Goal: Task Accomplishment & Management: Manage account settings

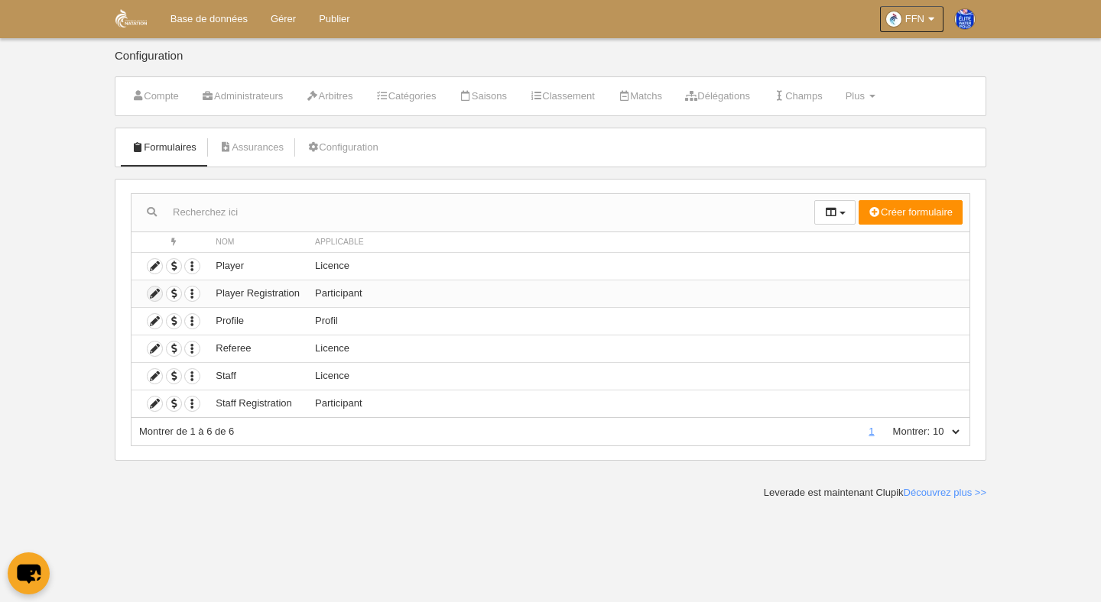
click at [155, 292] on icon at bounding box center [155, 294] width 15 height 15
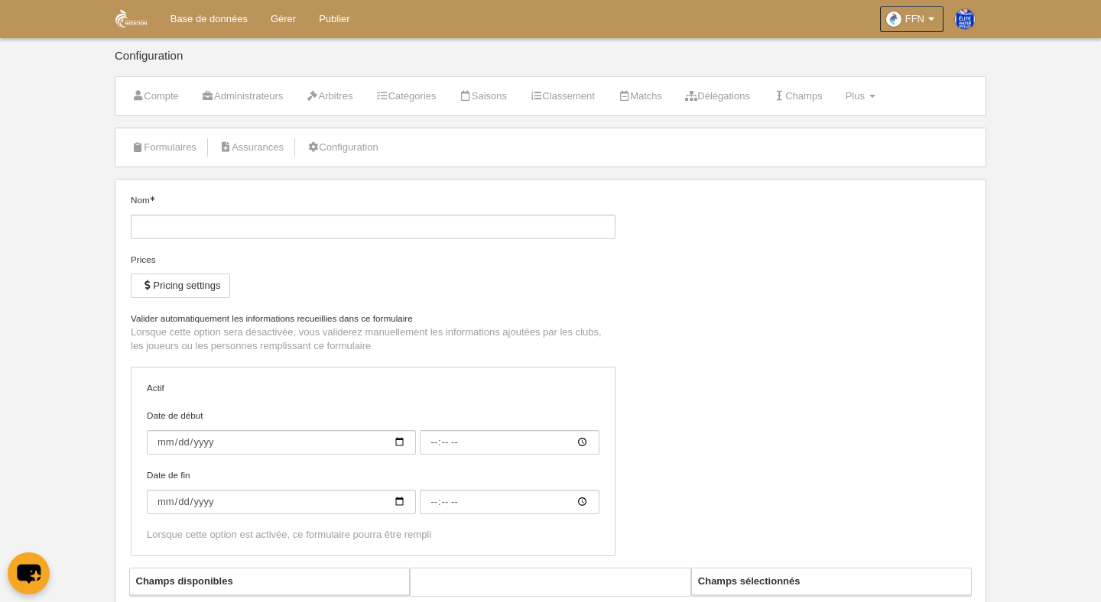
type input "Player Registration"
checkbox input "true"
type input "[DATE]"
type input "00:00"
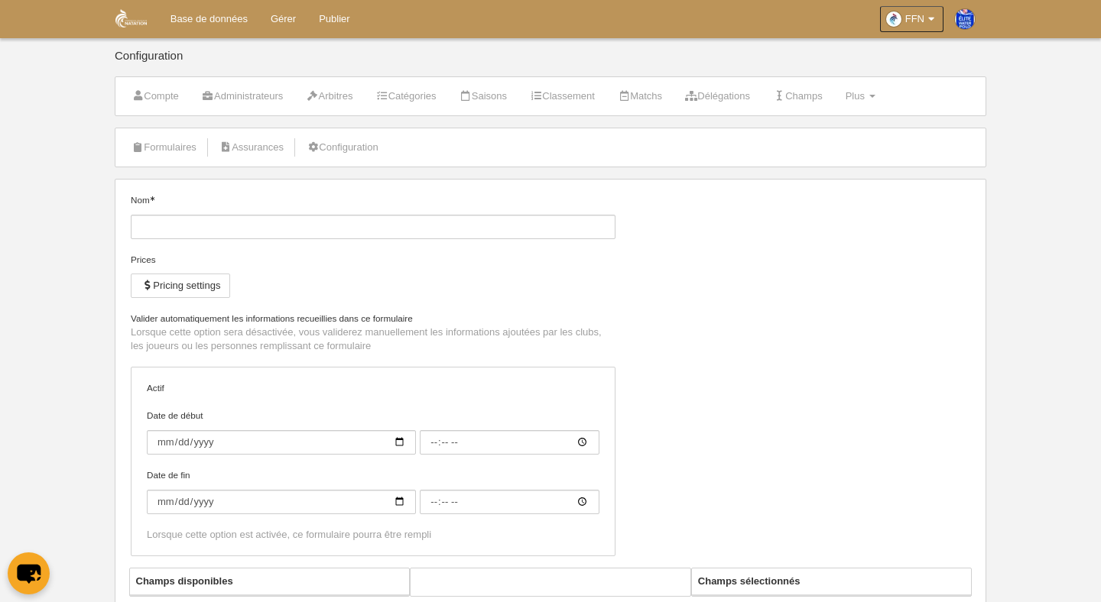
type input "[DATE]"
type input "00:00"
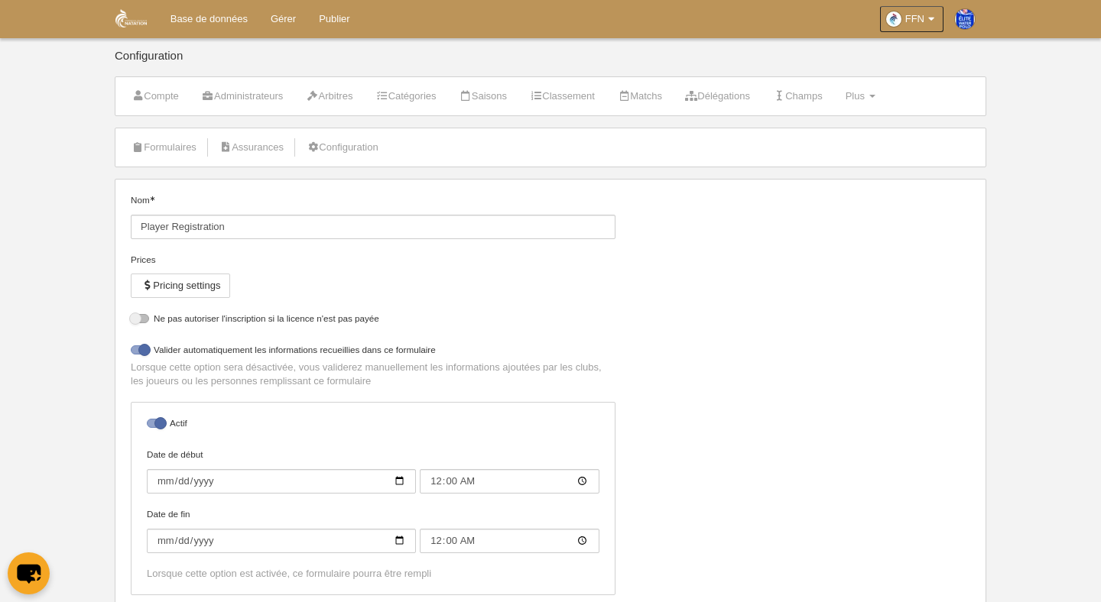
select select "selected"
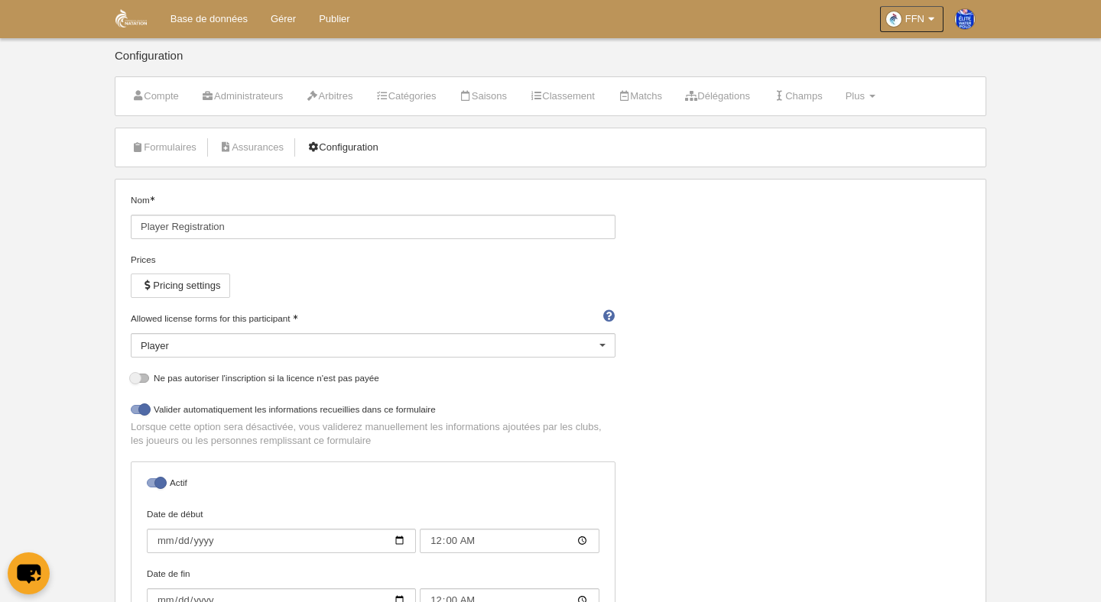
click at [369, 153] on link "Configuration" at bounding box center [342, 147] width 89 height 23
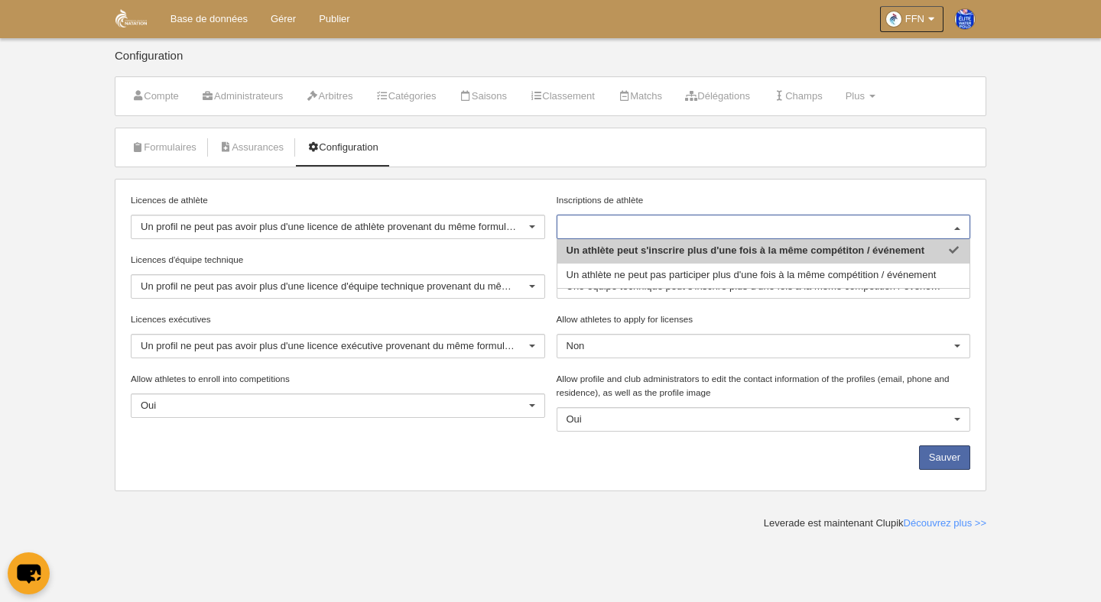
click at [956, 229] on div at bounding box center [957, 228] width 24 height 24
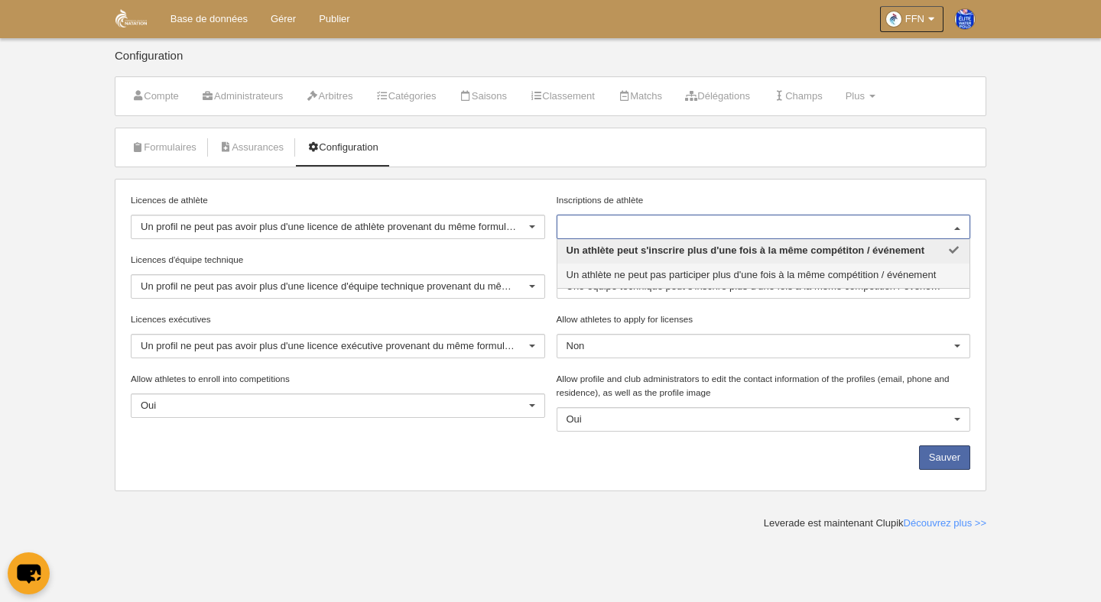
click at [921, 271] on span "Un athlète ne peut pas participer plus d'une fois à la même compétition / événe…" at bounding box center [751, 274] width 370 height 11
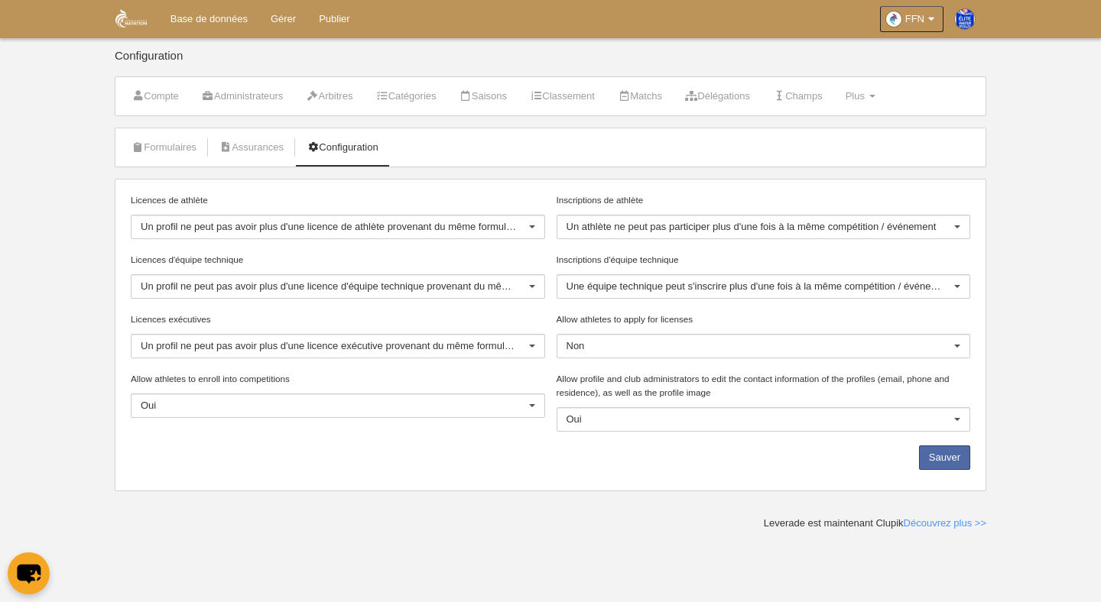
click at [955, 288] on div at bounding box center [957, 287] width 24 height 24
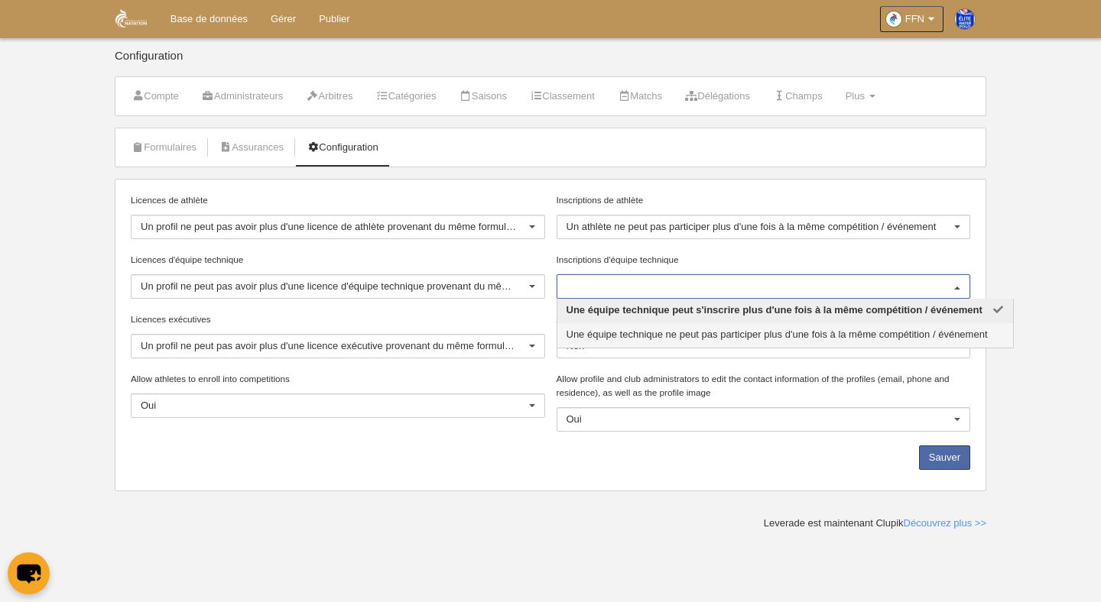
click at [938, 332] on span "Une équipe technique ne peut pas participer plus d'une fois à la même compétiti…" at bounding box center [776, 334] width 421 height 11
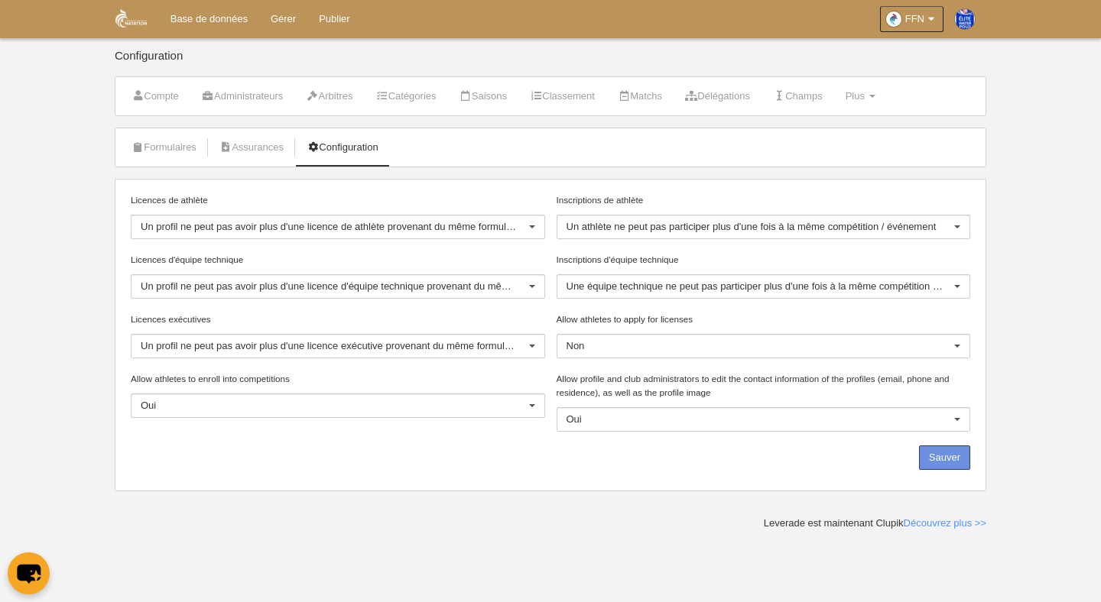
click at [949, 459] on button "Sauver" at bounding box center [944, 458] width 51 height 24
click at [935, 461] on button "Sauver" at bounding box center [944, 458] width 51 height 24
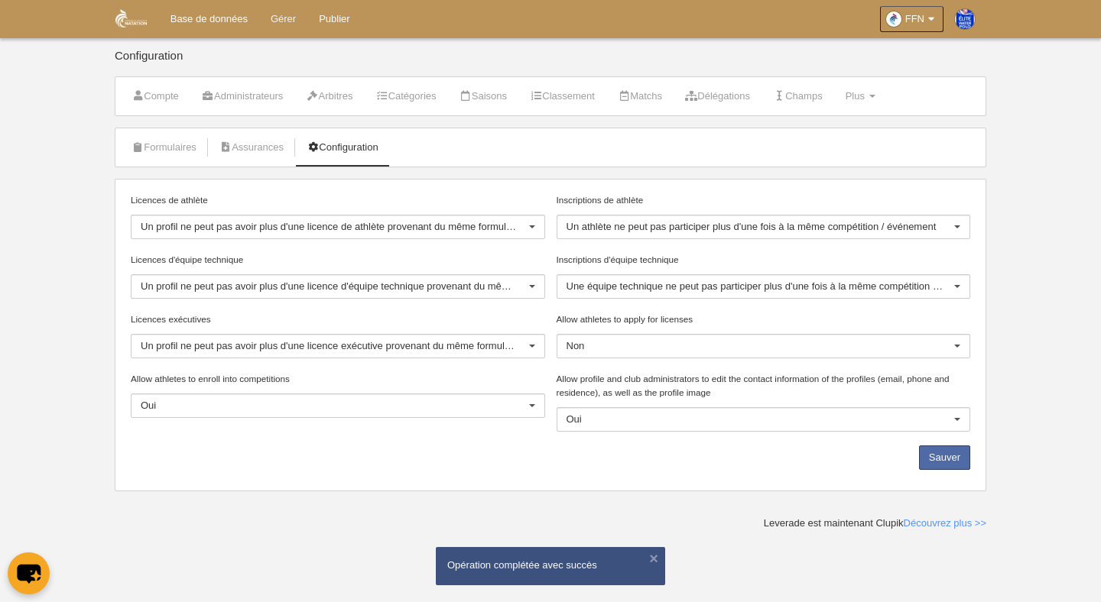
click at [284, 21] on link "Gérer" at bounding box center [283, 19] width 48 height 38
